Goal: Information Seeking & Learning: Learn about a topic

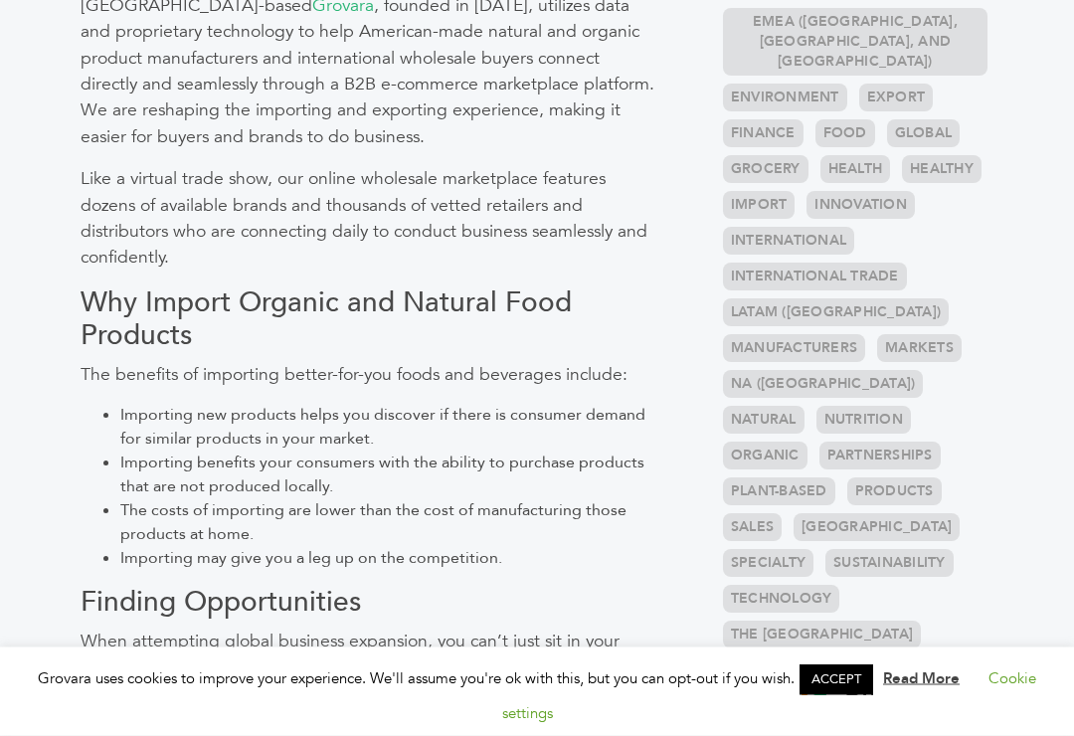
scroll to position [787, 0]
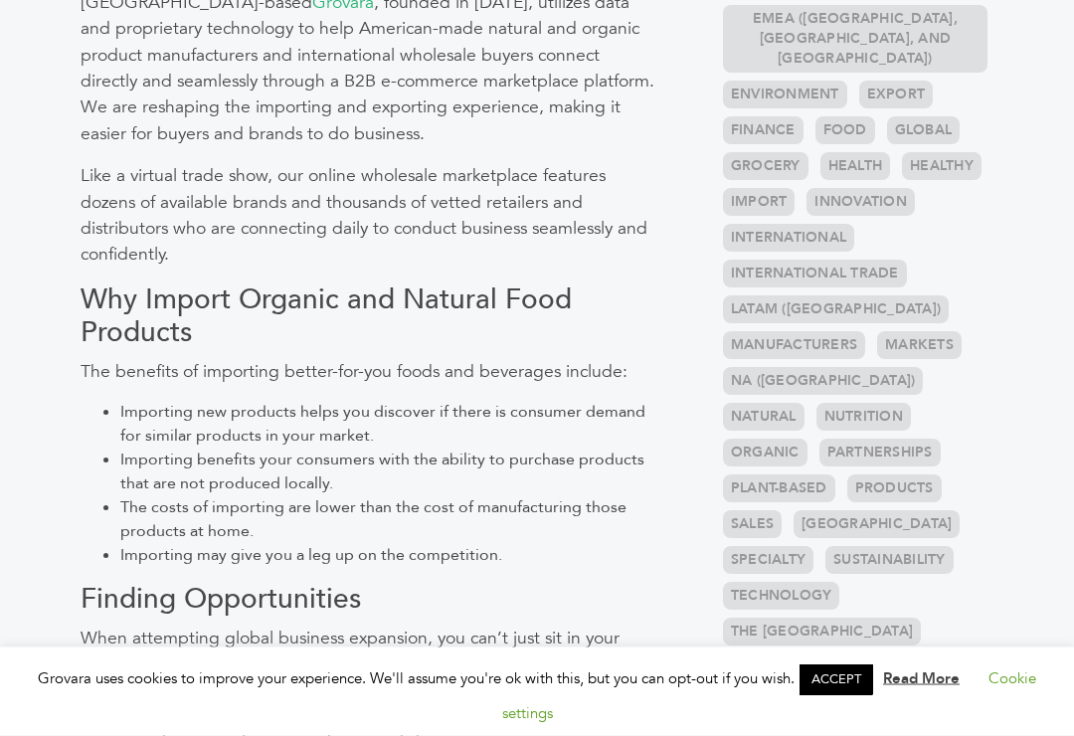
click at [804, 332] on link "Manufacturers" at bounding box center [794, 346] width 142 height 28
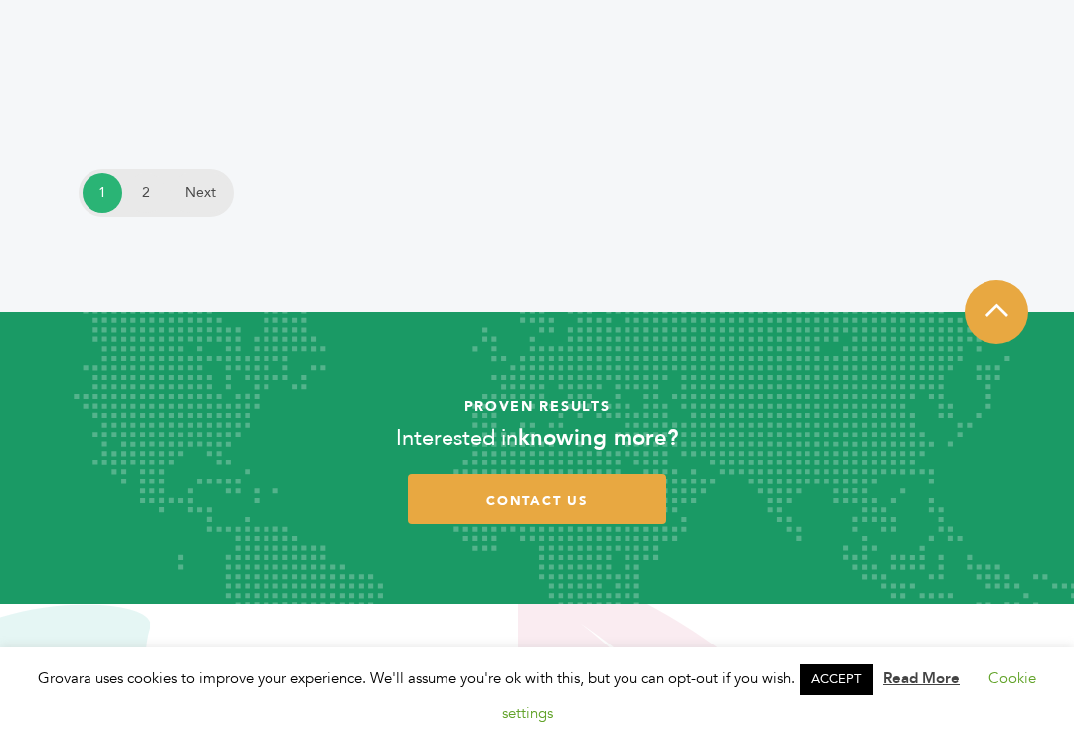
scroll to position [4899, 0]
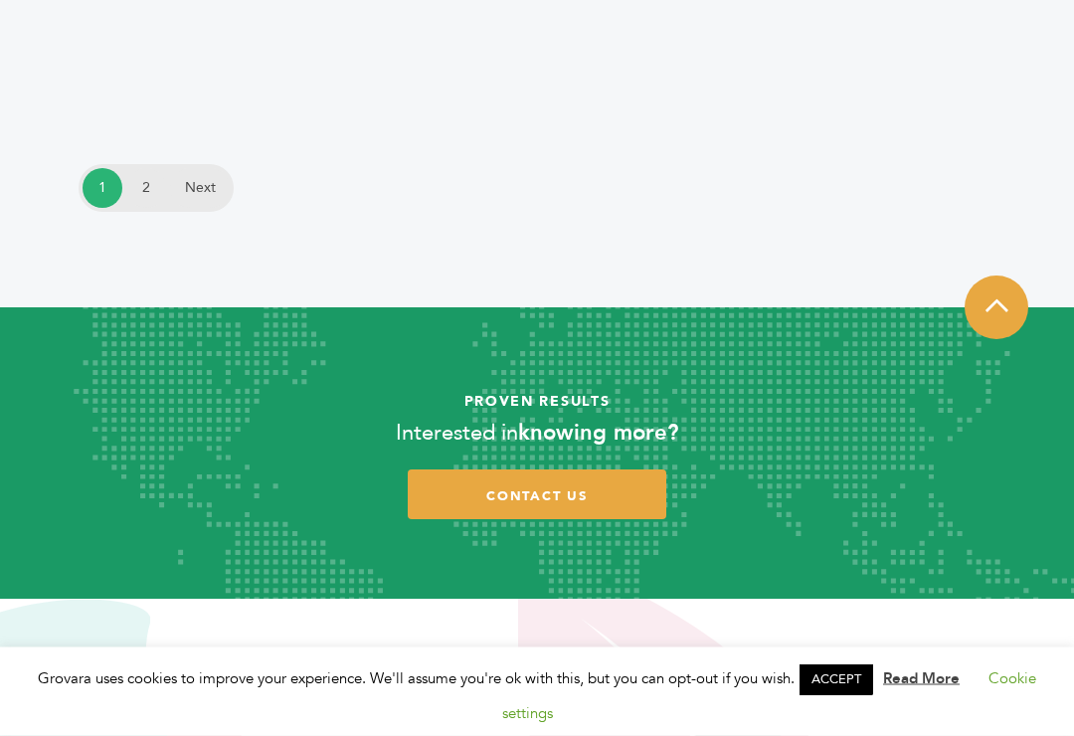
click at [207, 169] on link "Next" at bounding box center [200, 189] width 60 height 40
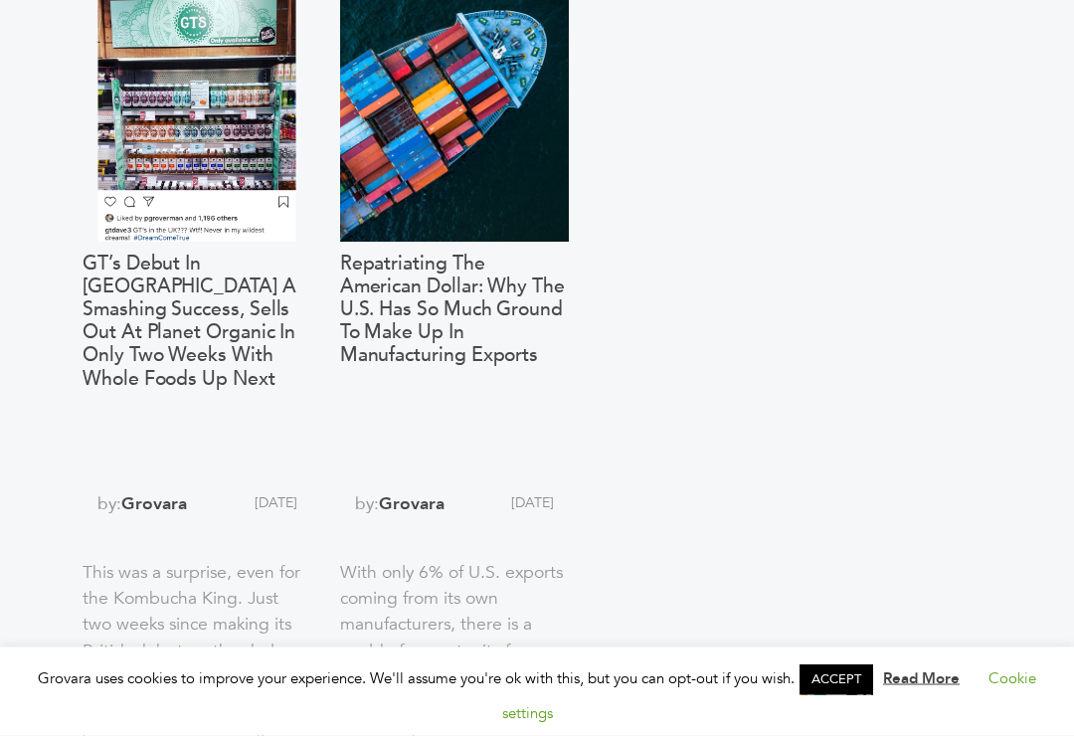
scroll to position [1714, 0]
click at [801, 377] on aside "Categories Brands 121 Brokers 3 Buyers 92 News 275 6" at bounding box center [815, 736] width 409 height 4647
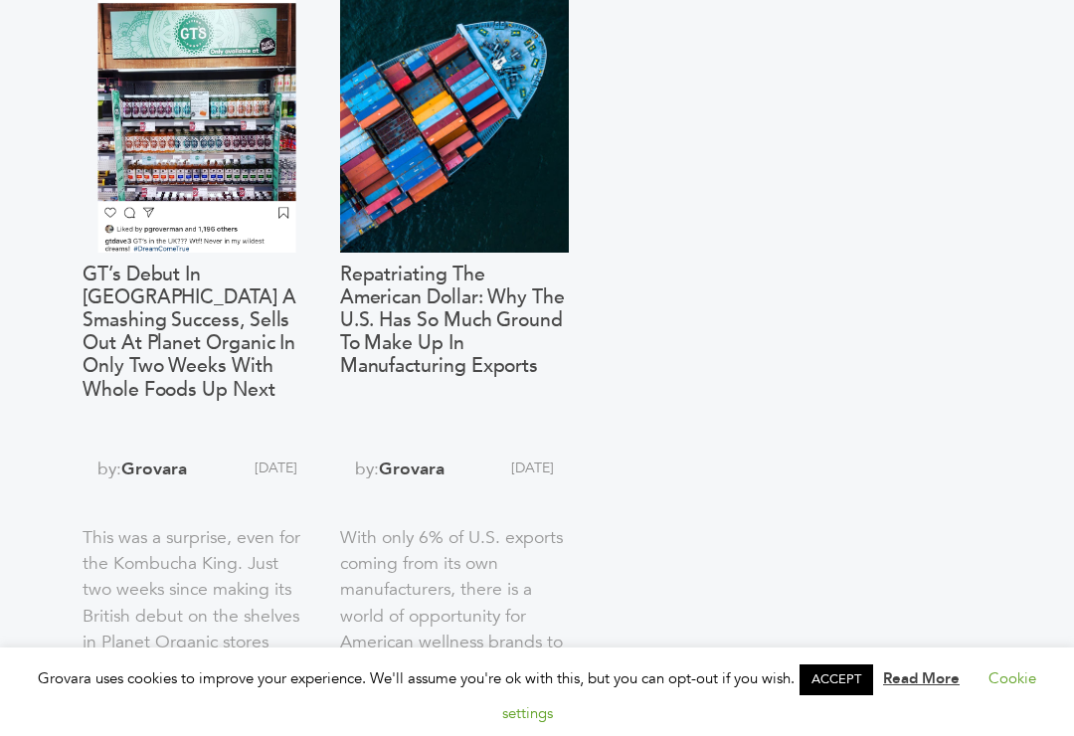
scroll to position [1558, 0]
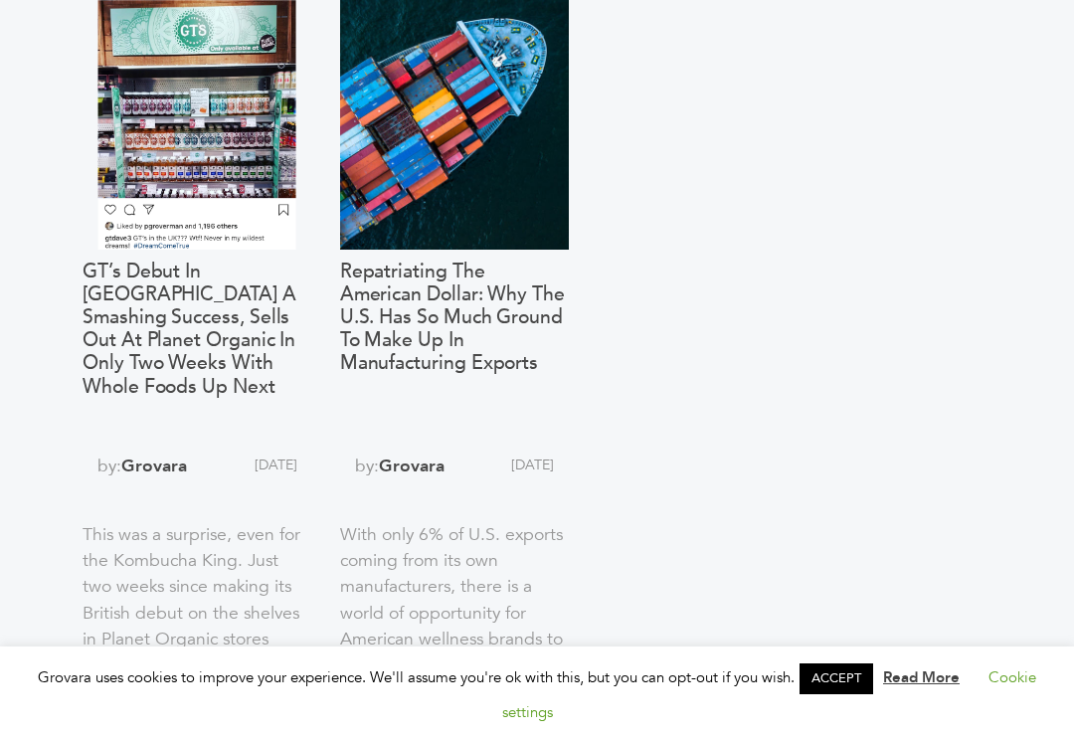
click at [471, 302] on h3 "Repatriating the American Dollar: Why the U.S. Has So Much Ground to Make Up in…" at bounding box center [455, 352] width 230 height 183
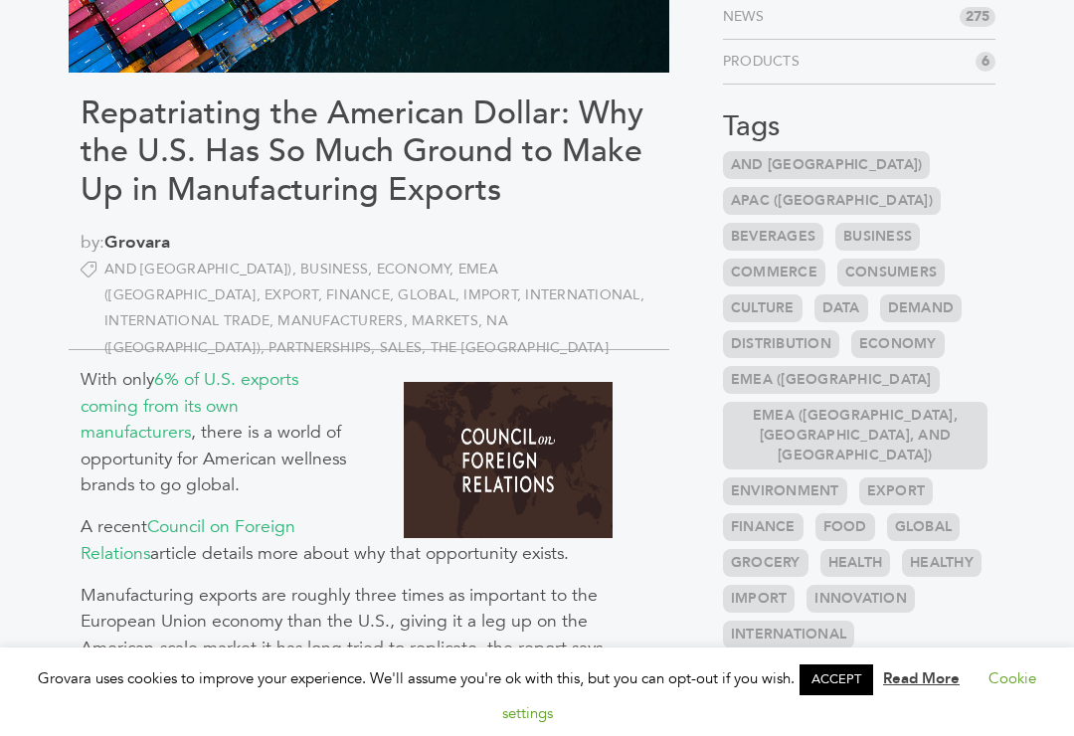
scroll to position [368, 0]
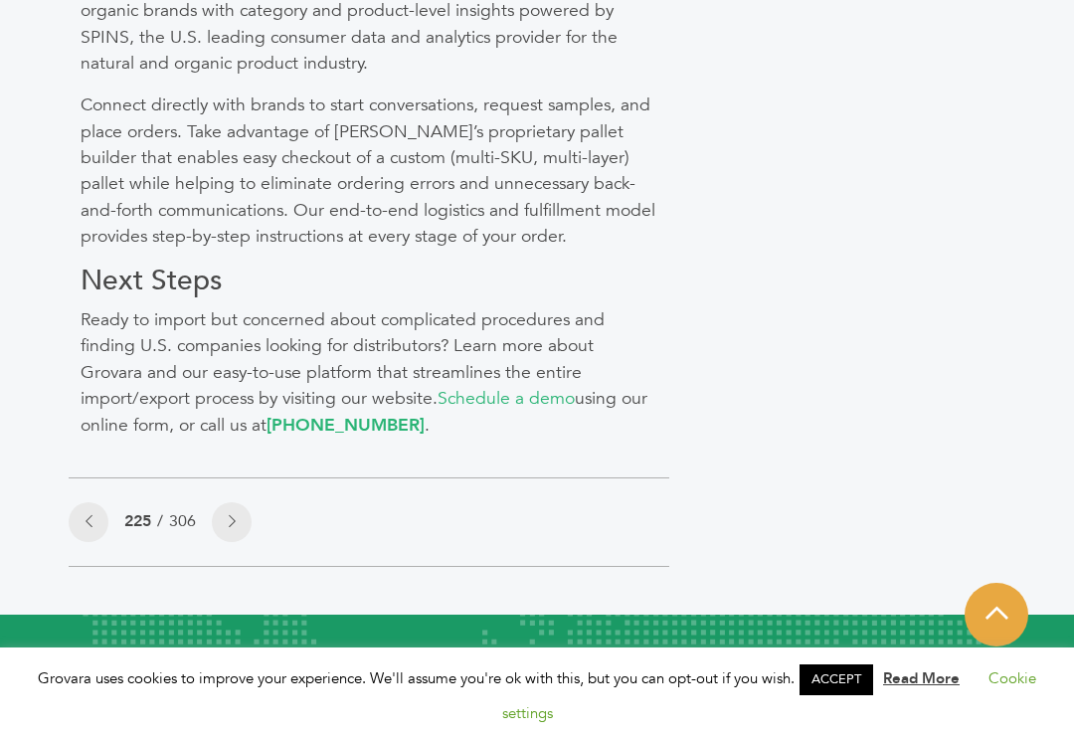
scroll to position [1960, 0]
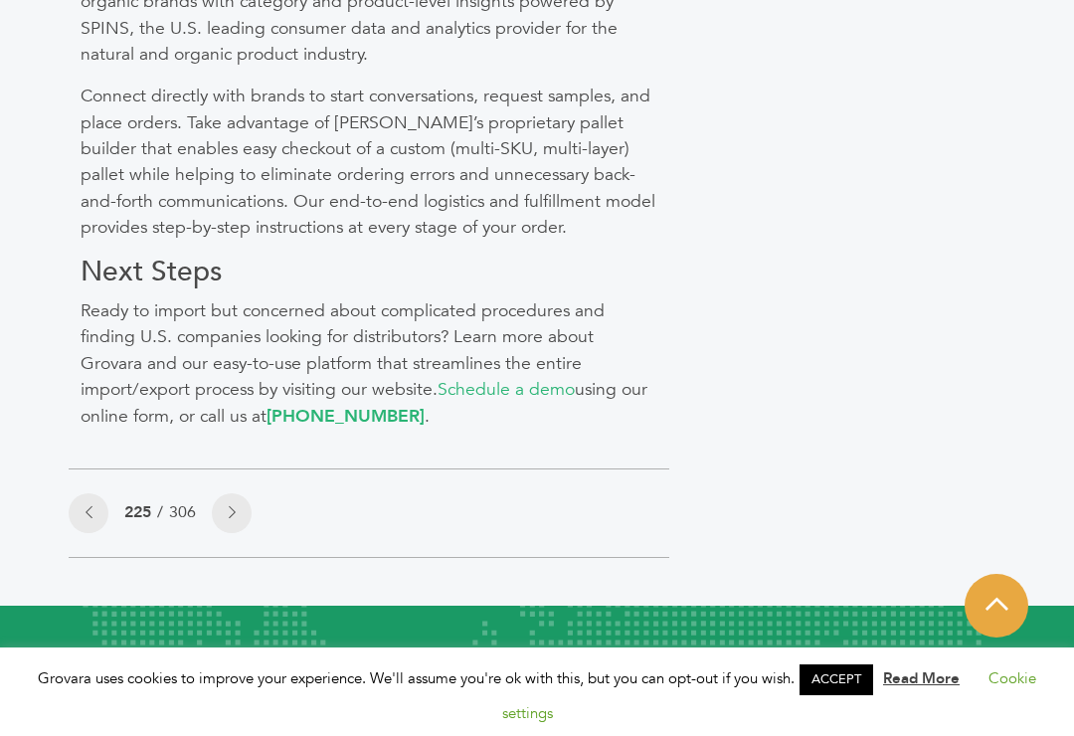
click at [524, 377] on link "Schedule a demo" at bounding box center [505, 389] width 137 height 24
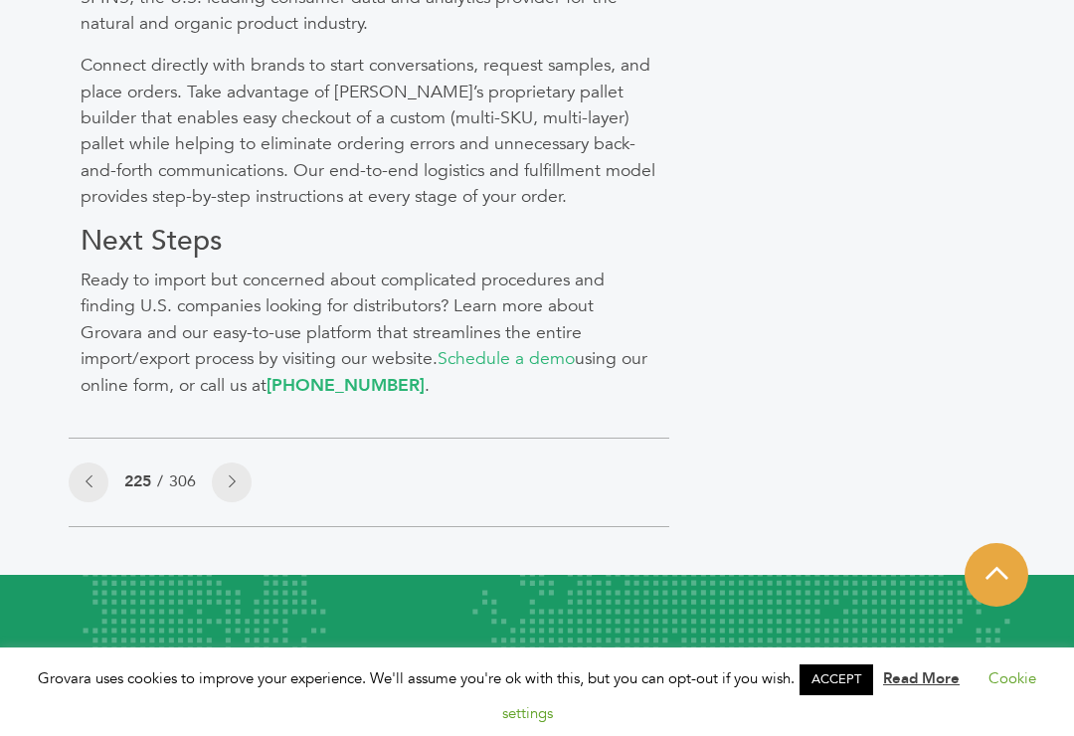
scroll to position [1988, 0]
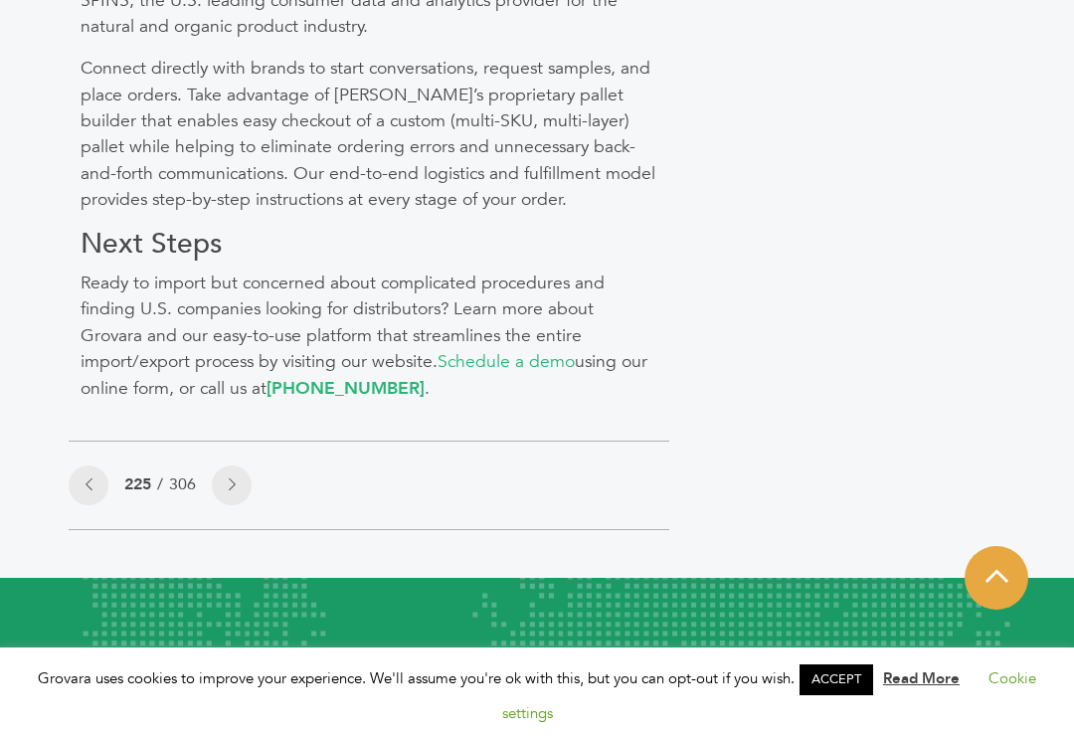
click at [248, 470] on link at bounding box center [232, 485] width 40 height 40
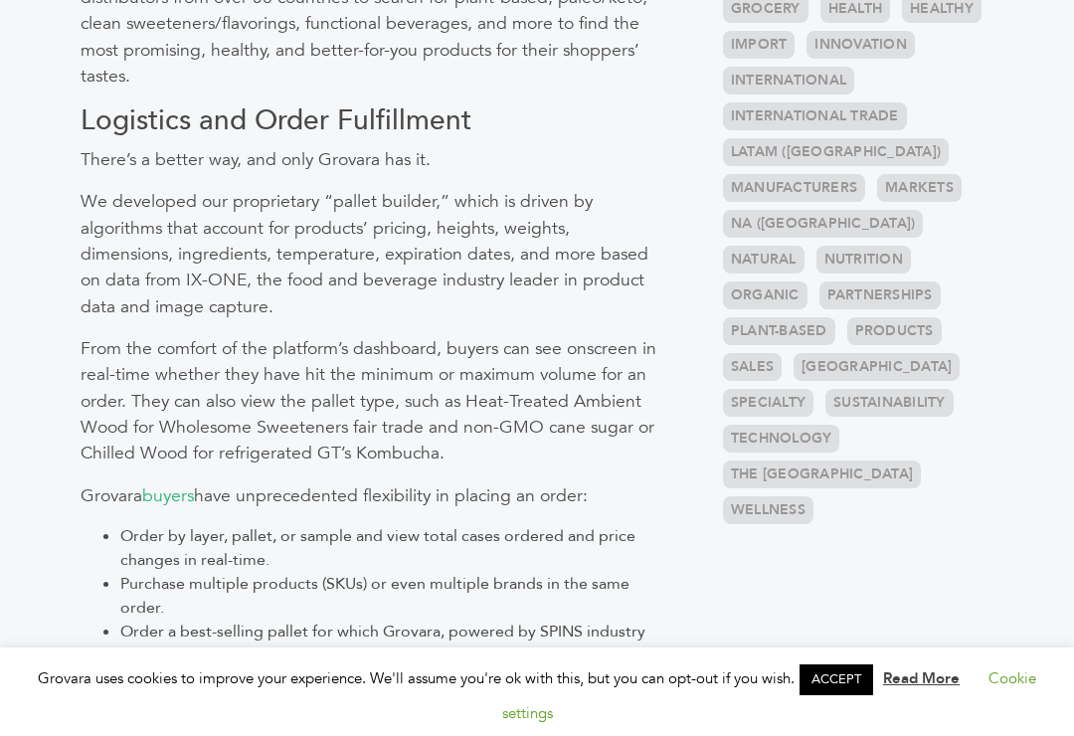
scroll to position [932, 0]
